Goal: Task Accomplishment & Management: Use online tool/utility

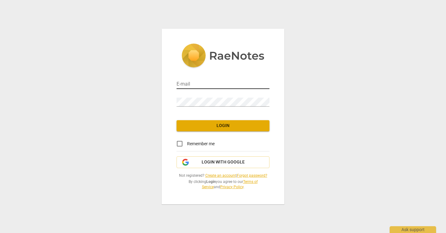
click at [186, 84] on input "email" at bounding box center [222, 84] width 93 height 9
type input "[EMAIL_ADDRESS][DOMAIN_NAME]"
click at [179, 143] on input "Remember me" at bounding box center [179, 144] width 15 height 15
checkbox input "true"
click at [227, 127] on span "Login" at bounding box center [222, 126] width 83 height 6
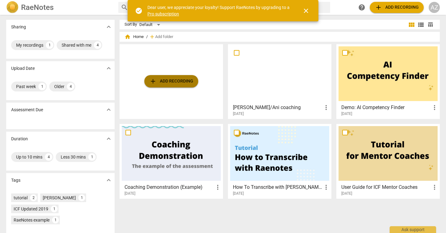
click at [153, 85] on span "add" at bounding box center [152, 81] width 7 height 7
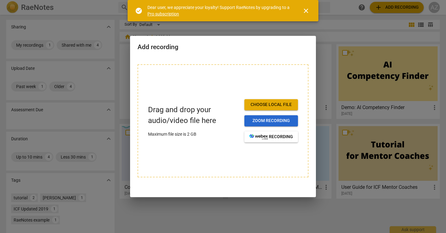
click at [266, 123] on span "Zoom recording" at bounding box center [271, 121] width 44 height 6
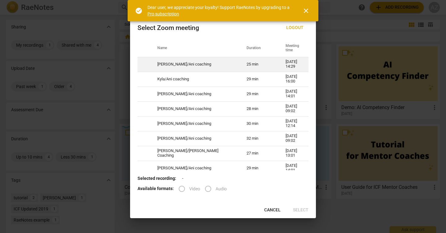
click at [184, 64] on td "Andrea H/Ani coaching" at bounding box center [194, 64] width 89 height 15
radio input "true"
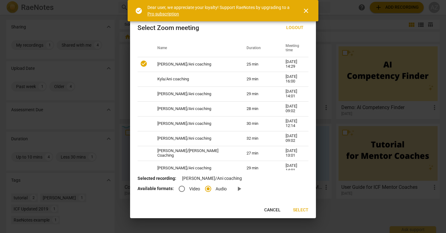
click at [298, 210] on span "Select" at bounding box center [300, 210] width 15 height 6
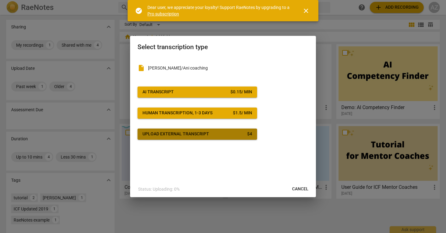
click at [180, 136] on div "Upload external transcript" at bounding box center [175, 134] width 67 height 6
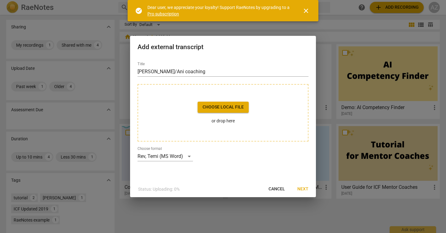
click at [220, 107] on span "Choose local file" at bounding box center [222, 107] width 41 height 6
click at [274, 190] on span "Cancel" at bounding box center [276, 189] width 16 height 6
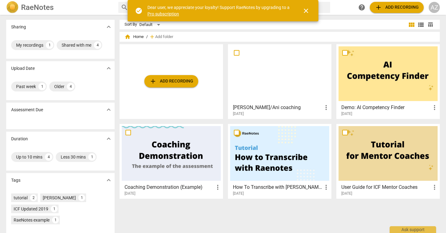
click at [153, 80] on span "add" at bounding box center [152, 81] width 7 height 7
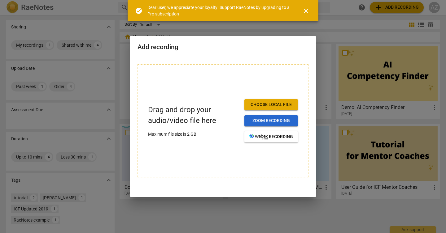
click at [273, 121] on span "Zoom recording" at bounding box center [271, 121] width 44 height 6
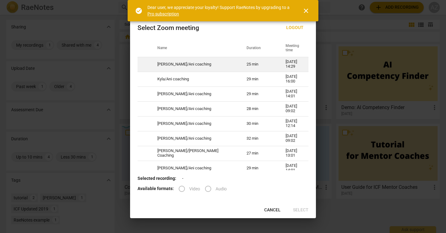
click at [186, 63] on td "Andrea H/Ani coaching" at bounding box center [194, 64] width 89 height 15
radio input "true"
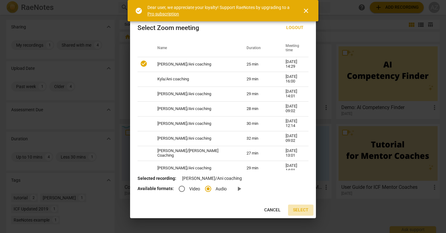
click at [298, 208] on span "Select" at bounding box center [300, 210] width 15 height 6
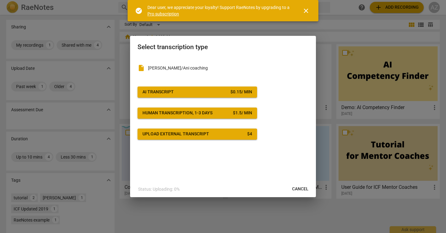
click at [167, 92] on div "AI Transcript" at bounding box center [157, 92] width 31 height 6
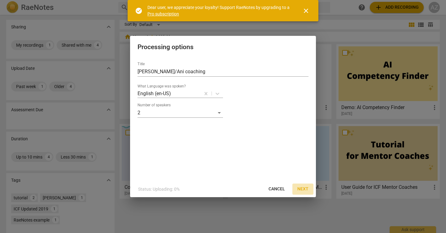
click at [303, 189] on span "Next" at bounding box center [302, 189] width 11 height 6
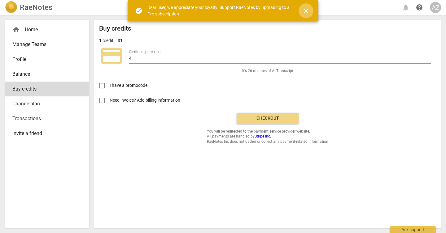
click at [306, 11] on span "close" at bounding box center [305, 10] width 7 height 7
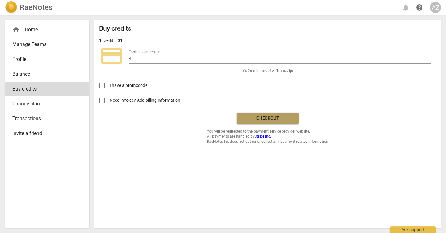
click at [270, 119] on span "Checkout" at bounding box center [267, 118] width 52 height 6
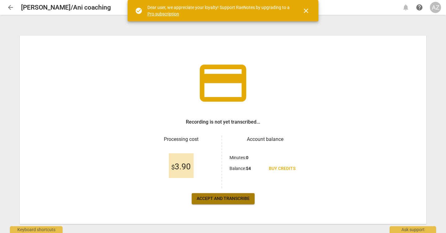
click at [226, 198] on span "Accept and transcribe" at bounding box center [223, 199] width 53 height 6
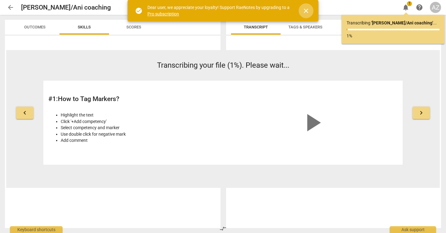
click at [306, 10] on span "close" at bounding box center [305, 10] width 7 height 7
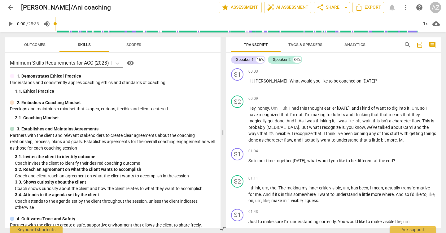
click at [32, 45] on span "Outcomes" at bounding box center [34, 44] width 21 height 5
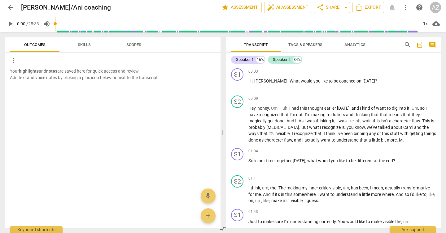
click at [73, 46] on span "Skills" at bounding box center [84, 45] width 28 height 8
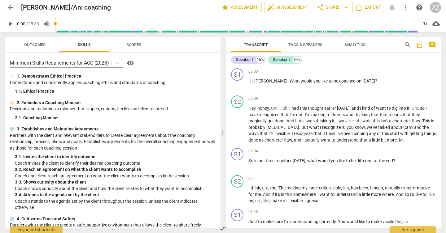
click at [131, 45] on span "Scores" at bounding box center [133, 44] width 15 height 5
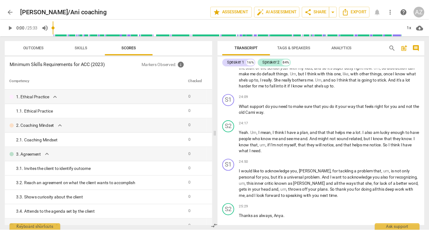
scroll to position [2105, 0]
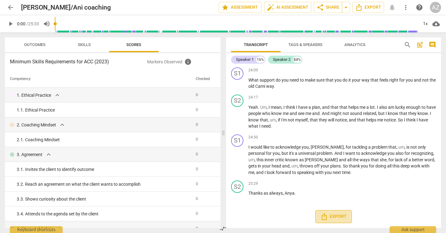
click at [336, 216] on span "Export" at bounding box center [333, 216] width 26 height 7
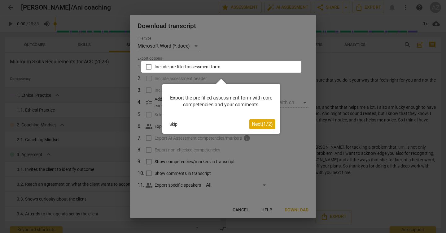
click at [241, 209] on div at bounding box center [223, 116] width 446 height 233
click at [173, 124] on button "Skip" at bounding box center [173, 124] width 13 height 9
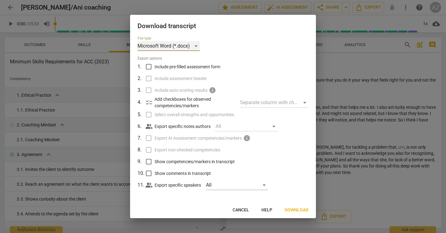
click at [195, 45] on div "Microsoft Word (*.docx)" at bounding box center [168, 46] width 62 height 10
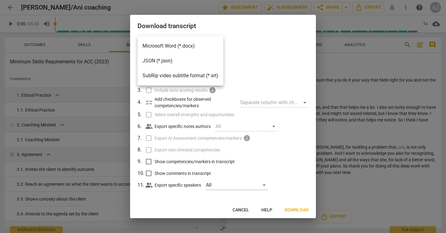
click at [179, 46] on li "Microsoft Word (*.docx)" at bounding box center [180, 46] width 86 height 15
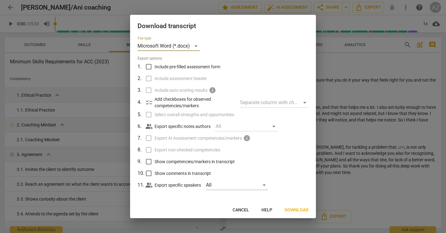
click at [290, 212] on span "Download" at bounding box center [296, 210] width 24 height 6
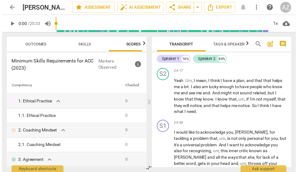
scroll to position [2620, 0]
